Goal: Navigation & Orientation: Find specific page/section

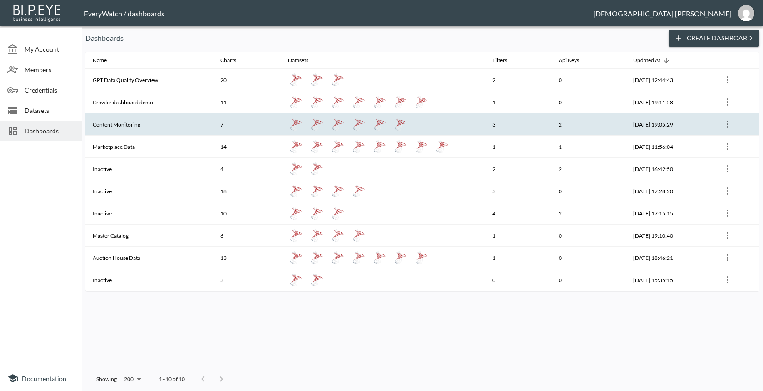
click at [151, 113] on th "Content Monitoring" at bounding box center [149, 124] width 128 height 22
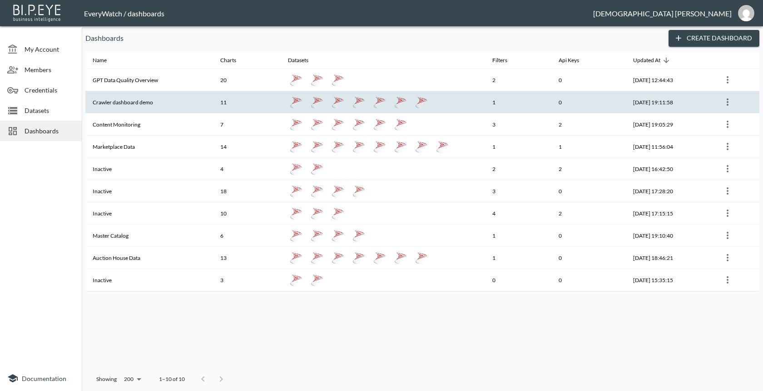
click at [138, 101] on th "Crawler dashboard demo" at bounding box center [149, 102] width 128 height 22
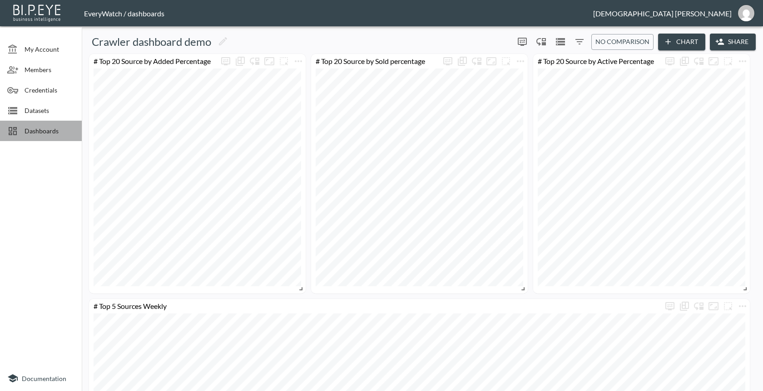
click at [61, 130] on span "Dashboards" at bounding box center [50, 131] width 50 height 10
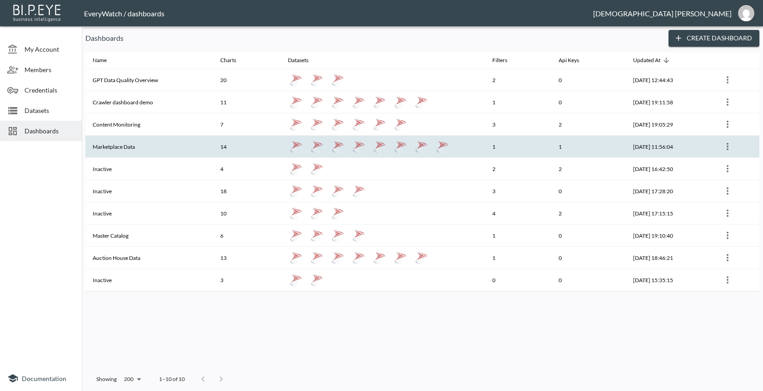
click at [168, 147] on th "Marketplace Data" at bounding box center [149, 147] width 128 height 22
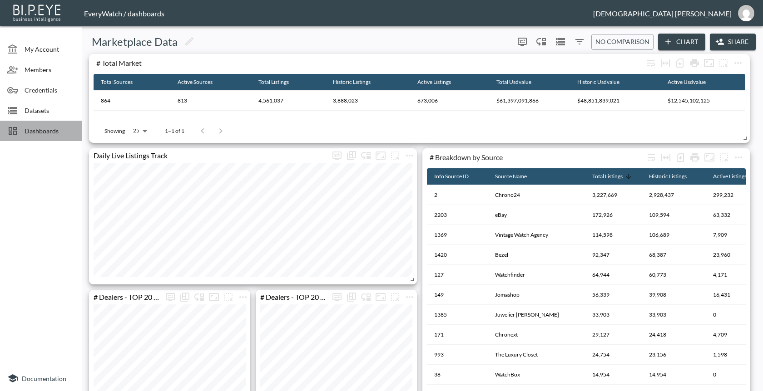
click at [57, 131] on span "Dashboards" at bounding box center [50, 131] width 50 height 10
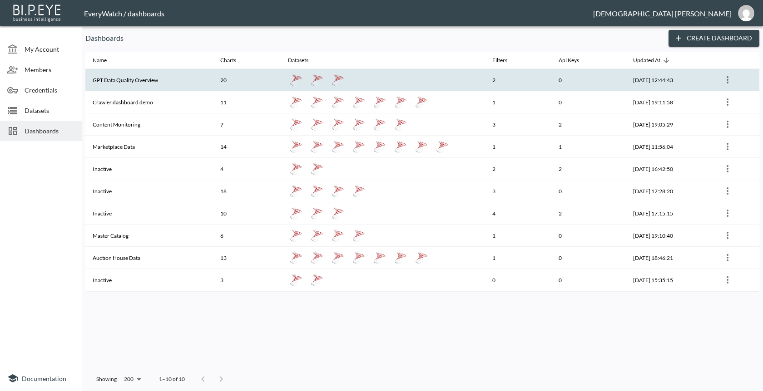
click at [193, 83] on th "GPT Data Quality Overview" at bounding box center [149, 80] width 128 height 22
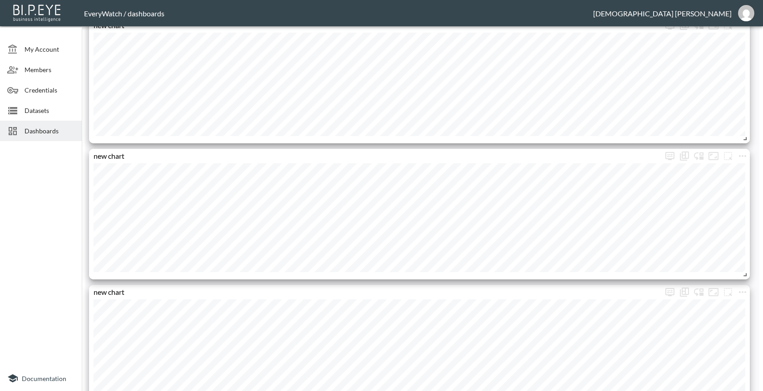
scroll to position [1424, 0]
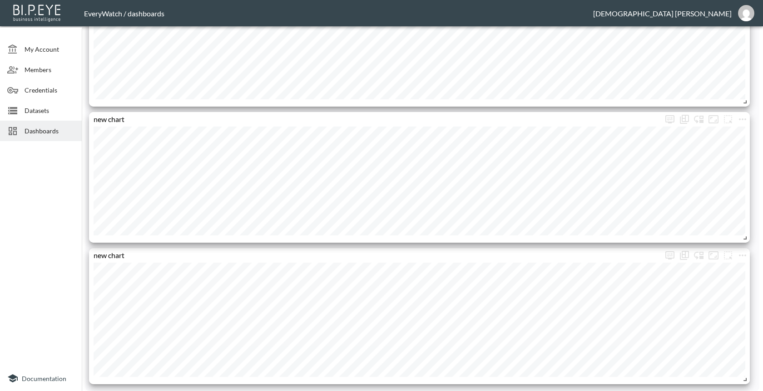
click at [60, 131] on span "Dashboards" at bounding box center [50, 131] width 50 height 10
